Goal: Task Accomplishment & Management: Manage account settings

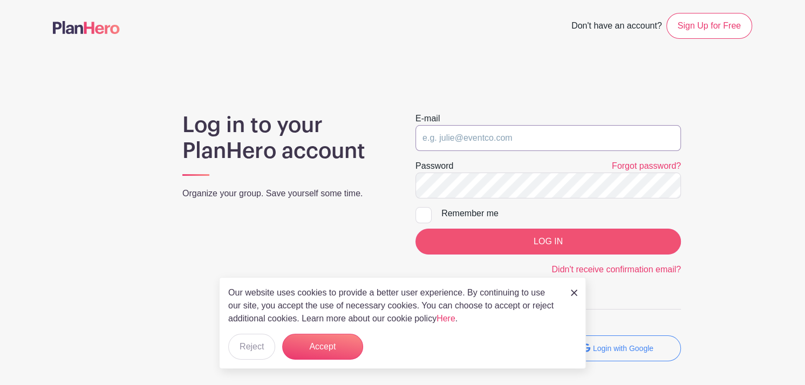
type input "[PERSON_NAME][EMAIL_ADDRESS][DOMAIN_NAME]"
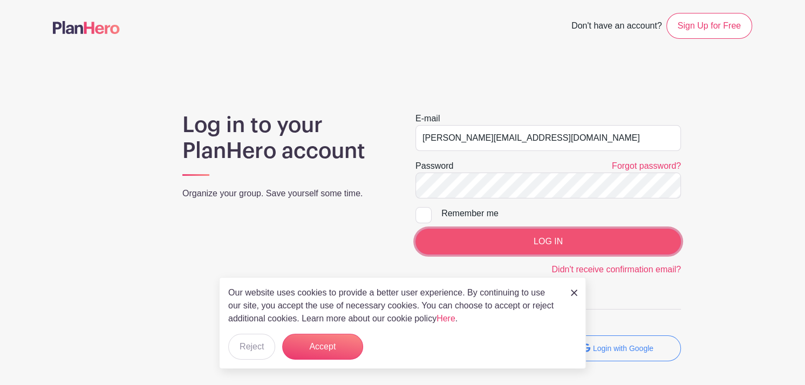
click at [540, 236] on input "LOG IN" at bounding box center [549, 242] width 266 height 26
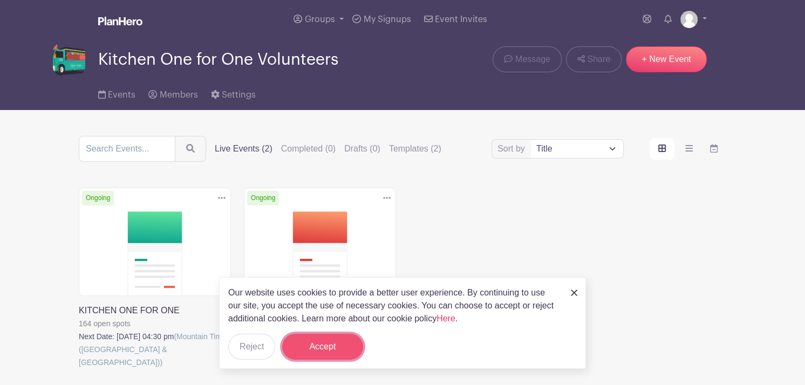
click at [320, 345] on button "Accept" at bounding box center [322, 347] width 81 height 26
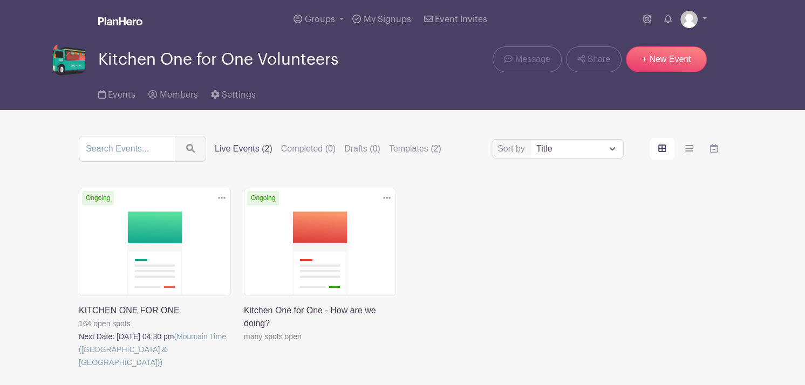
click at [79, 369] on link at bounding box center [79, 369] width 0 height 0
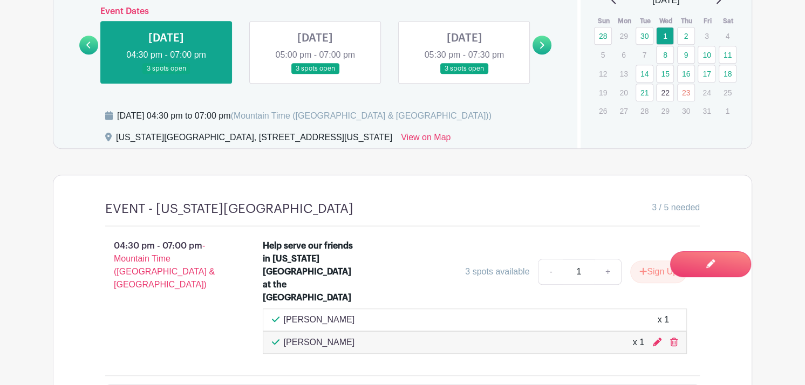
scroll to position [781, 0]
